Goal: Transaction & Acquisition: Subscribe to service/newsletter

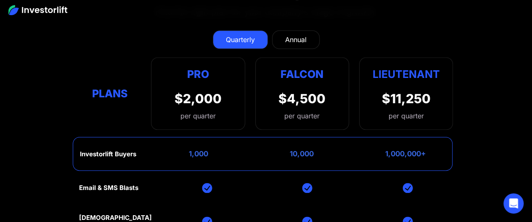
scroll to position [3532, 0]
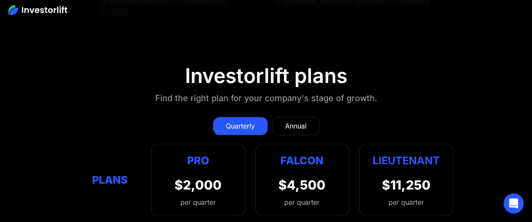
click at [295, 121] on div "Annual" at bounding box center [295, 126] width 21 height 10
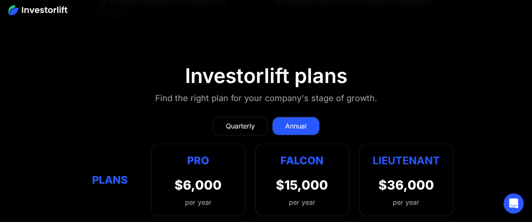
click at [258, 116] on link "Quarterly" at bounding box center [240, 125] width 55 height 19
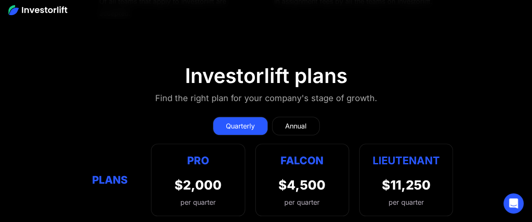
click at [300, 121] on div "Annual" at bounding box center [295, 126] width 21 height 10
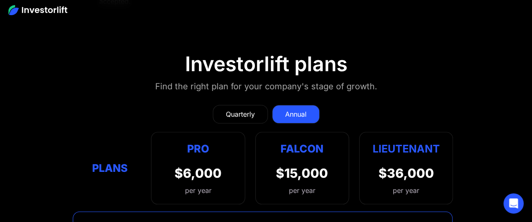
scroll to position [3575, 0]
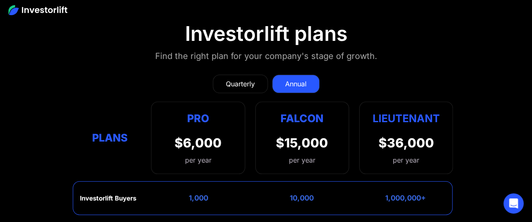
click at [245, 79] on div "Quarterly" at bounding box center [240, 84] width 29 height 10
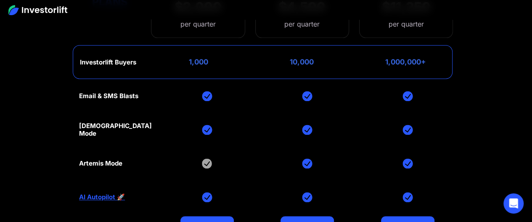
scroll to position [3659, 0]
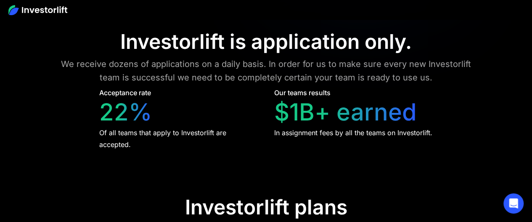
scroll to position [3409, 0]
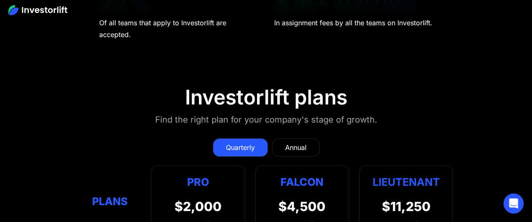
scroll to position [3507, 0]
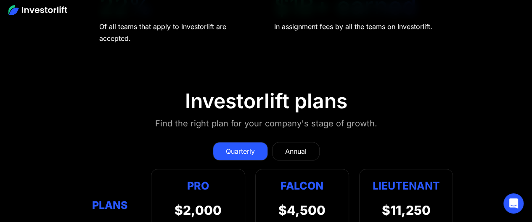
click at [293, 146] on div "Annual" at bounding box center [295, 151] width 21 height 10
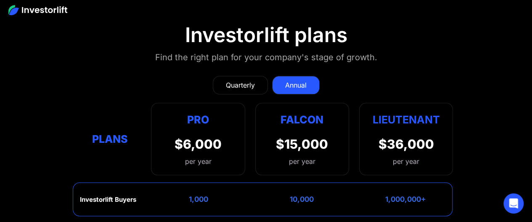
scroll to position [3591, 0]
